Goal: Navigation & Orientation: Find specific page/section

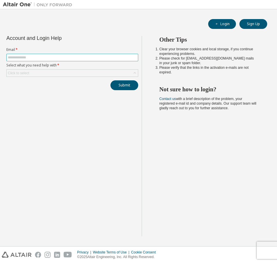
click at [80, 60] on input "text" at bounding box center [72, 57] width 129 height 5
type input "**********"
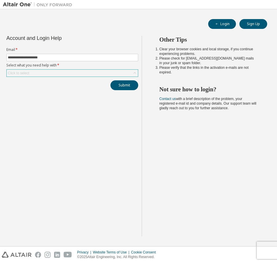
click at [73, 73] on div "Click to select" at bounding box center [72, 73] width 131 height 7
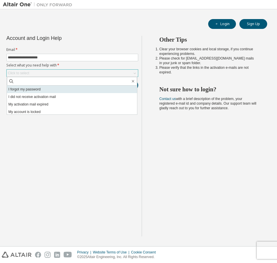
click at [61, 86] on li "I forgot my password" at bounding box center [72, 90] width 130 height 8
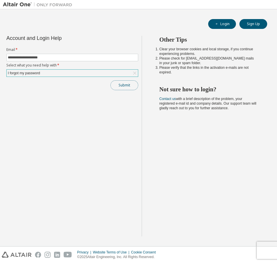
click at [116, 84] on button "Submit" at bounding box center [124, 85] width 28 height 10
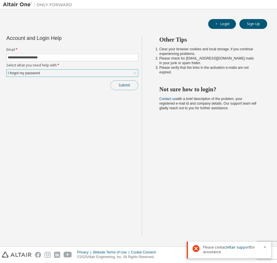
click at [119, 85] on button "Submit" at bounding box center [124, 85] width 28 height 10
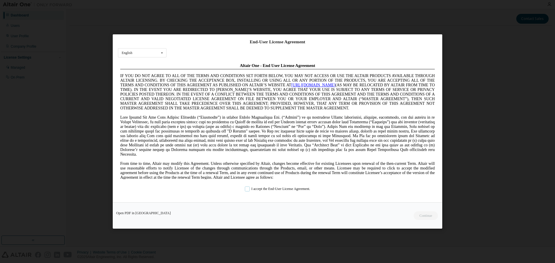
click at [245, 191] on label "I accept the End-User License Agreement." at bounding box center [277, 189] width 65 height 5
click at [425, 216] on button "Continue" at bounding box center [425, 216] width 25 height 9
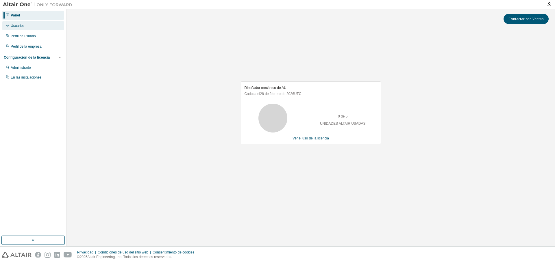
click at [32, 28] on div "Usuarios" at bounding box center [33, 25] width 62 height 9
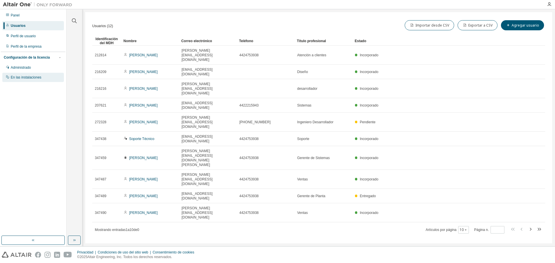
click at [29, 82] on div "En las instalaciones" at bounding box center [33, 77] width 62 height 9
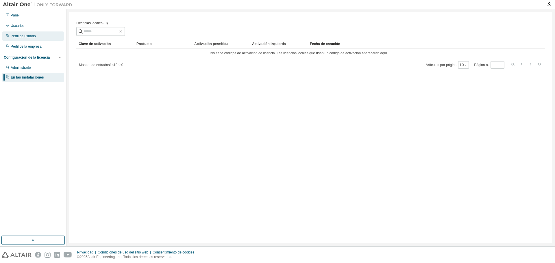
click at [39, 37] on div "Perfil de usuario" at bounding box center [33, 36] width 62 height 9
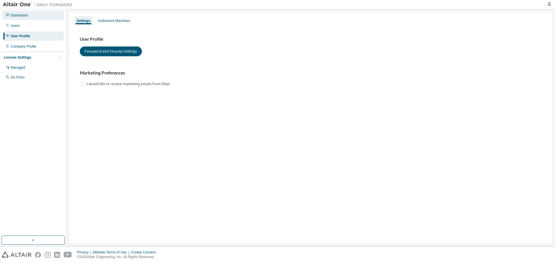
click at [18, 16] on div "Dashboard" at bounding box center [19, 15] width 17 height 5
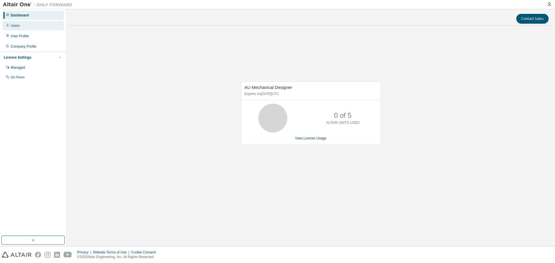
click at [21, 25] on div "Users" at bounding box center [33, 25] width 62 height 9
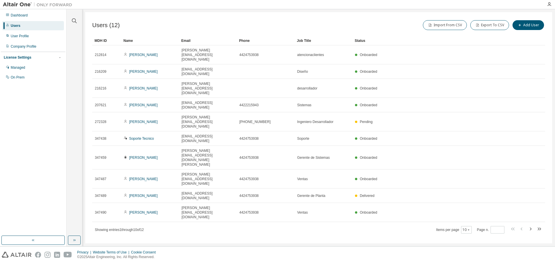
click at [25, 21] on div "Dashboard Users User Profile Company Profile License Settings Managed On Prem" at bounding box center [33, 46] width 64 height 73
click at [27, 14] on div "Dashboard" at bounding box center [19, 15] width 17 height 5
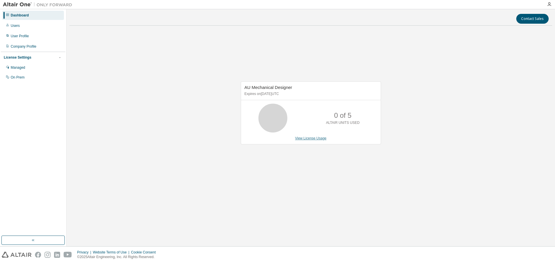
click at [312, 137] on link "View License Usage" at bounding box center [311, 138] width 32 height 4
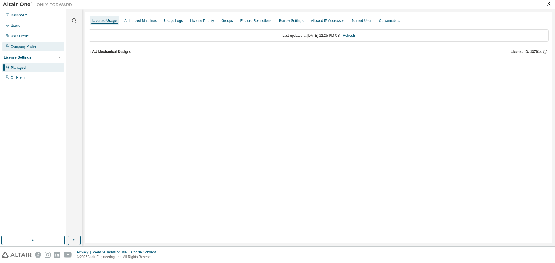
click at [38, 47] on div "Company Profile" at bounding box center [33, 46] width 62 height 9
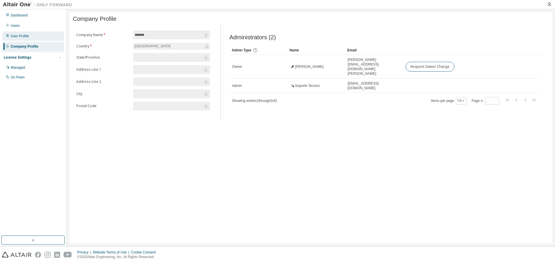
click at [36, 36] on div "User Profile" at bounding box center [33, 36] width 62 height 9
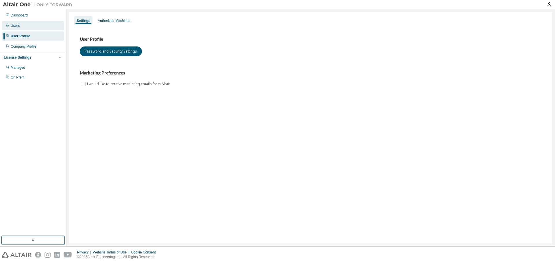
click at [25, 28] on div "Users" at bounding box center [33, 25] width 62 height 9
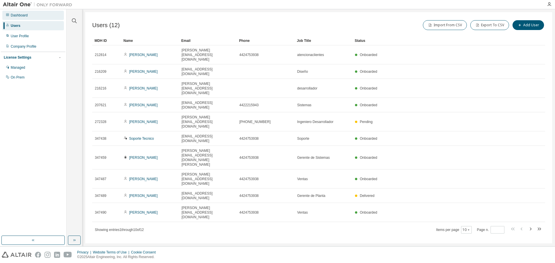
click at [23, 16] on div "Dashboard" at bounding box center [19, 15] width 17 height 5
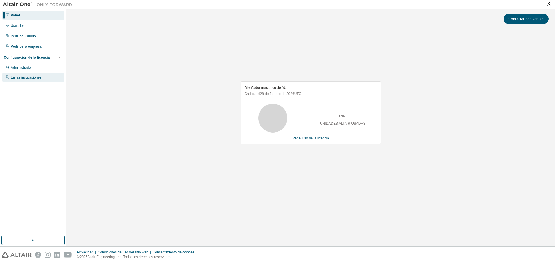
click at [34, 79] on font "En las instalaciones" at bounding box center [26, 77] width 31 height 4
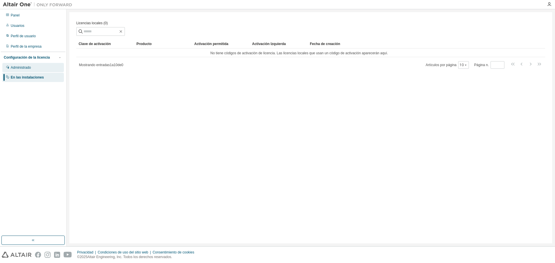
click at [31, 66] on font "Administrado" at bounding box center [21, 68] width 20 height 4
